Goal: Task Accomplishment & Management: Use online tool/utility

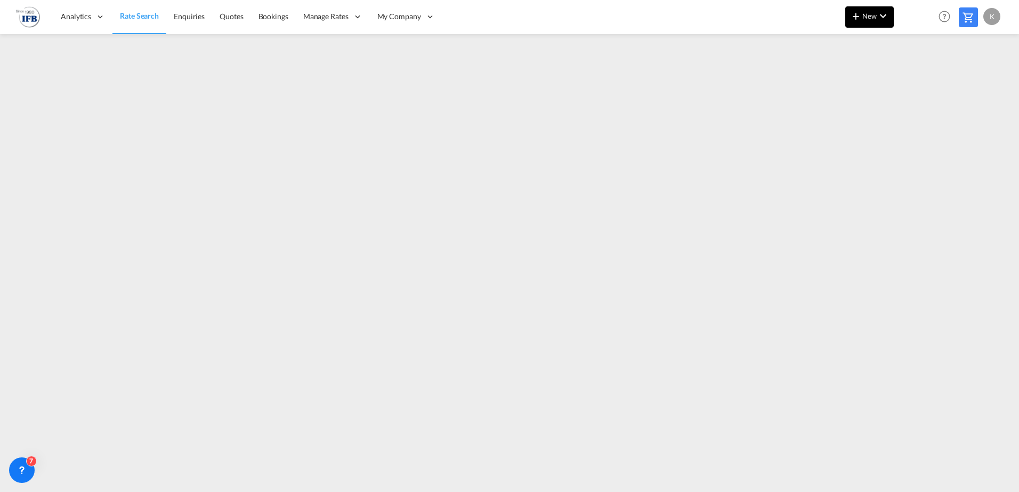
click at [862, 21] on md-icon "icon-plus 400-fg" at bounding box center [855, 16] width 13 height 13
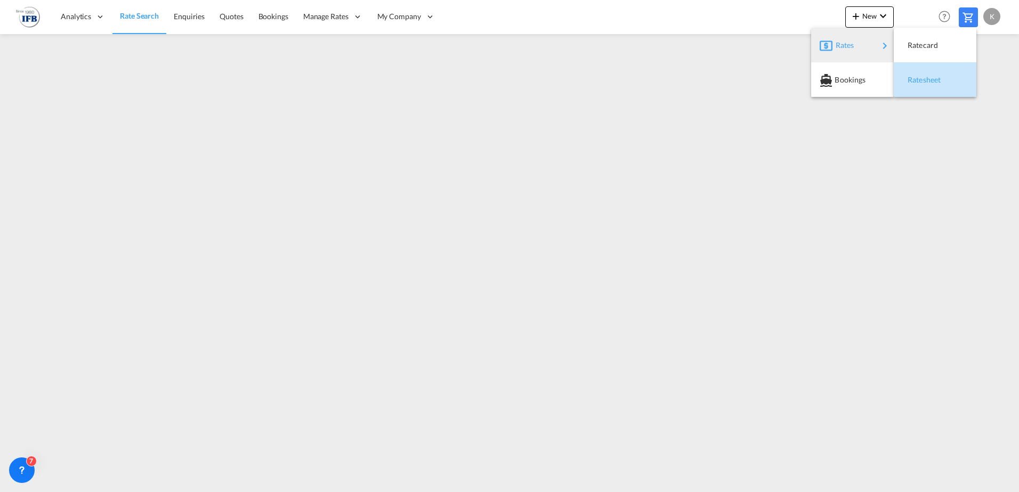
click at [919, 77] on span "Ratesheet" at bounding box center [913, 79] width 12 height 21
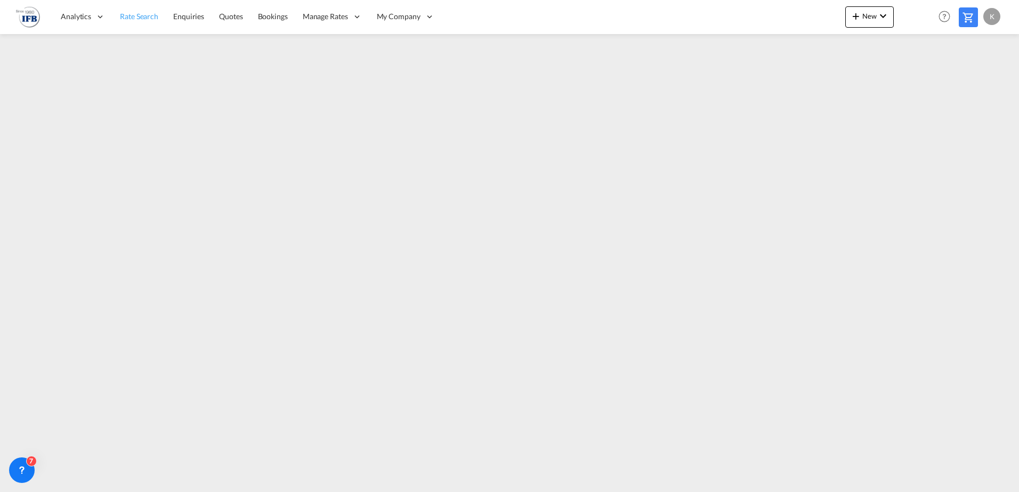
click at [146, 18] on span "Rate Search" at bounding box center [139, 16] width 38 height 9
